Goal: Information Seeking & Learning: Learn about a topic

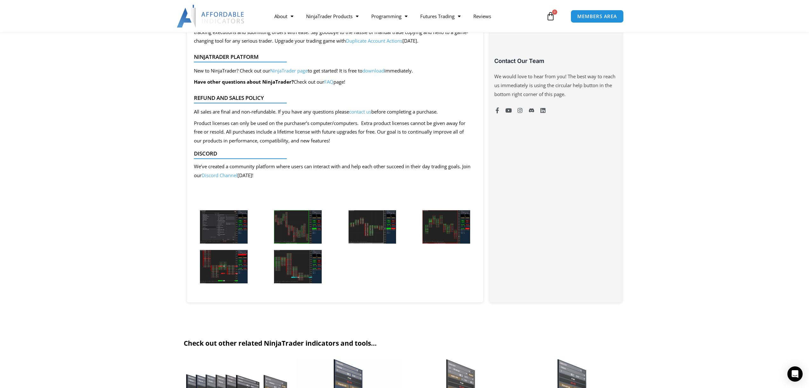
scroll to position [479, 0]
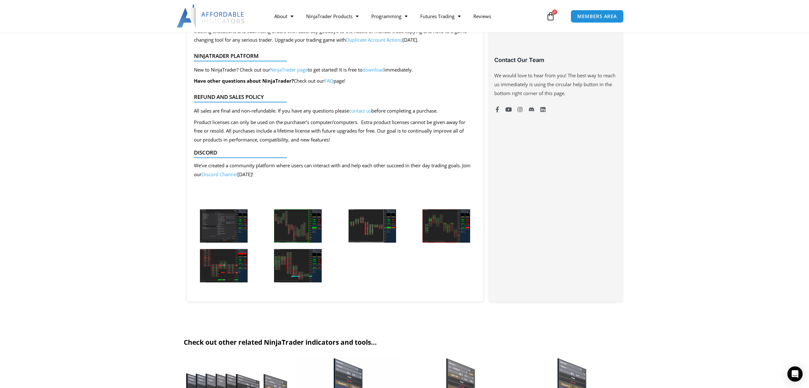
click at [226, 228] on img at bounding box center [224, 225] width 48 height 33
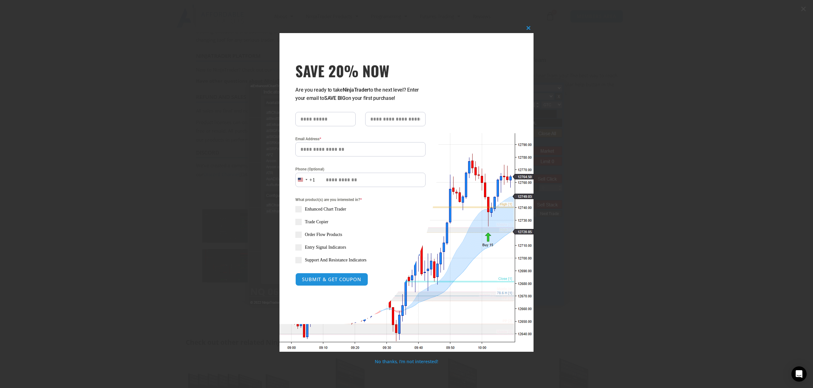
click at [740, 217] on div "Close this module SAVE 20% NOW Are you ready to take NinjaTrader to the next le…" at bounding box center [406, 194] width 813 height 388
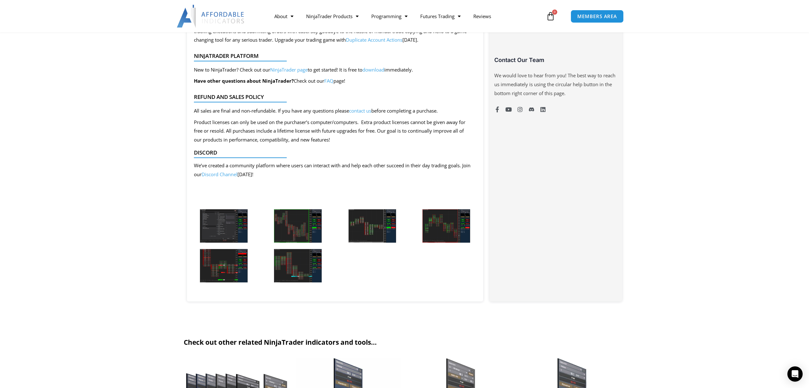
click at [312, 228] on img at bounding box center [298, 225] width 48 height 33
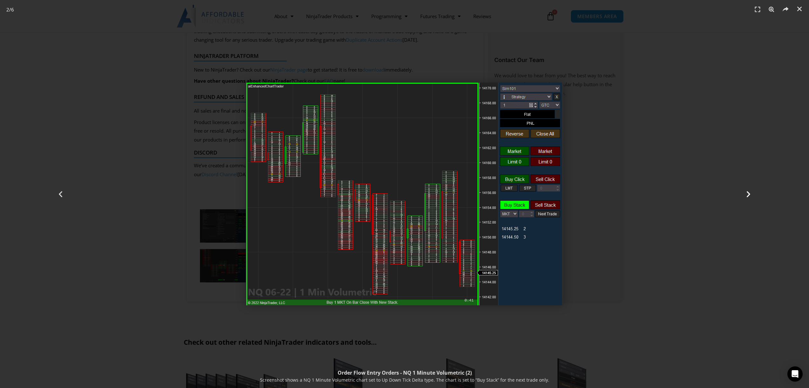
drag, startPoint x: 745, startPoint y: 197, endPoint x: 748, endPoint y: 192, distance: 5.4
click at [748, 192] on icon "Next slide" at bounding box center [748, 194] width 8 height 8
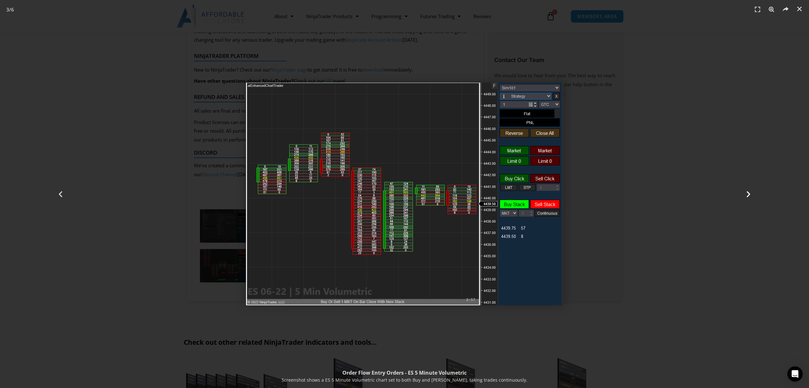
click at [746, 196] on icon "Next slide" at bounding box center [748, 194] width 8 height 8
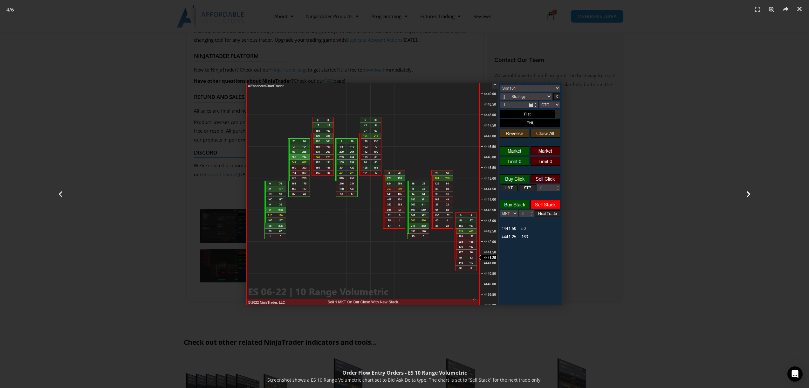
click at [751, 195] on icon "Next slide" at bounding box center [748, 194] width 8 height 8
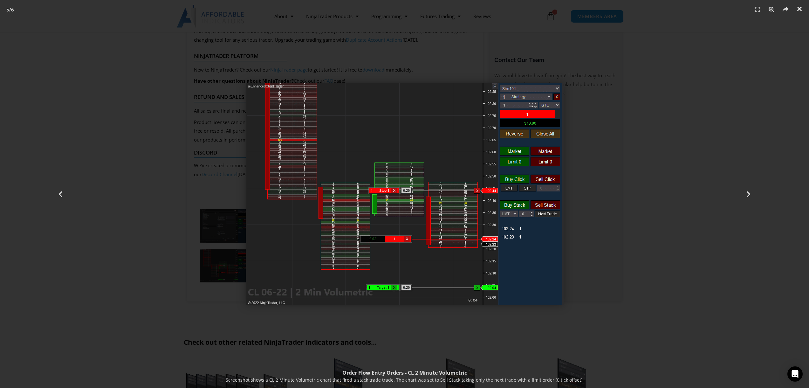
click at [799, 10] on icon "Close (Esc)" at bounding box center [799, 9] width 6 height 6
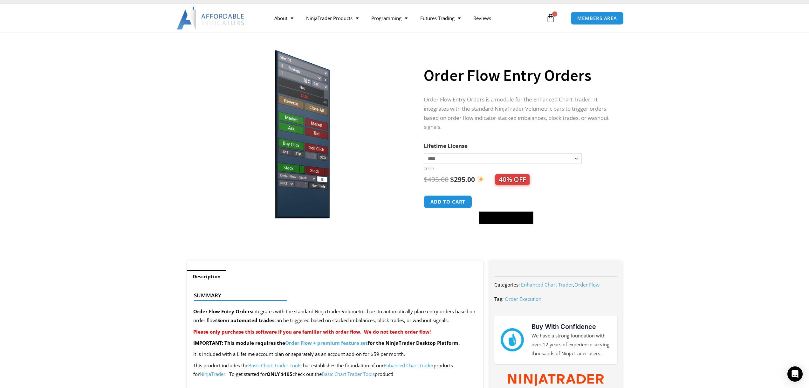
scroll to position [0, 0]
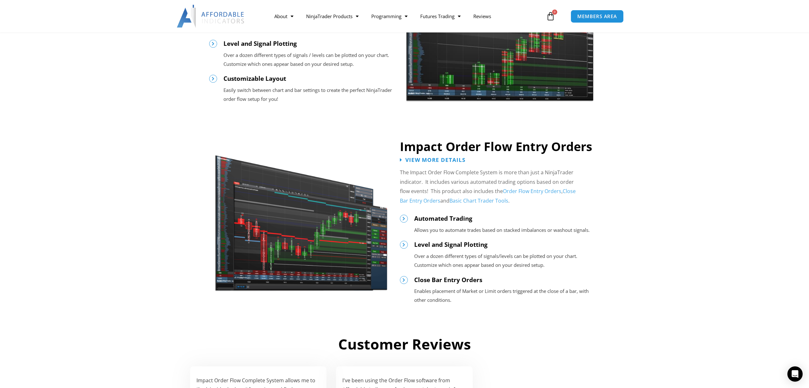
scroll to position [595, 0]
